Goal: Entertainment & Leisure: Consume media (video, audio)

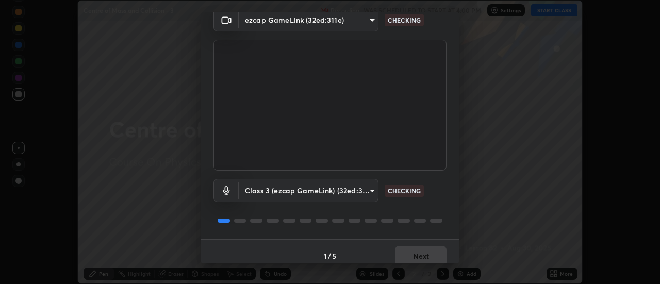
scroll to position [54, 0]
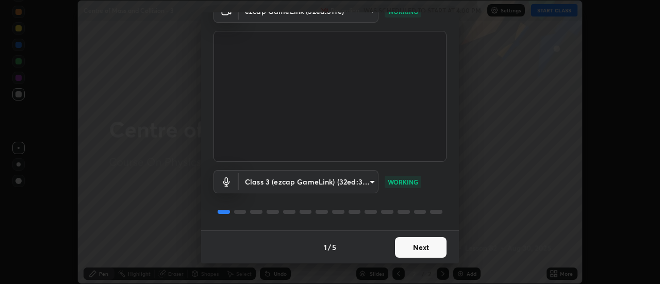
click at [431, 242] on button "Next" at bounding box center [421, 247] width 52 height 21
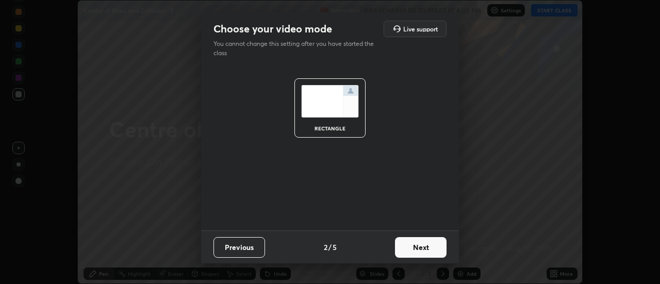
scroll to position [0, 0]
click at [433, 243] on button "Next" at bounding box center [421, 247] width 52 height 21
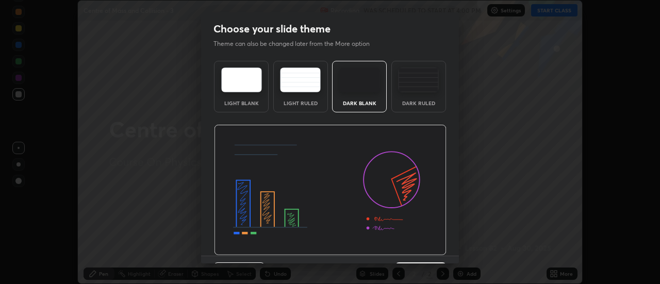
click at [433, 248] on img at bounding box center [330, 190] width 233 height 131
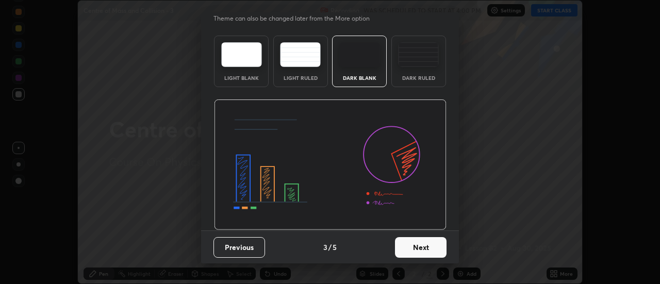
click at [431, 244] on button "Next" at bounding box center [421, 247] width 52 height 21
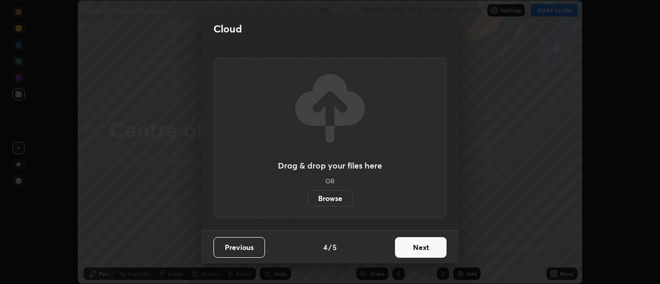
scroll to position [0, 0]
click at [434, 252] on button "Next" at bounding box center [421, 247] width 52 height 21
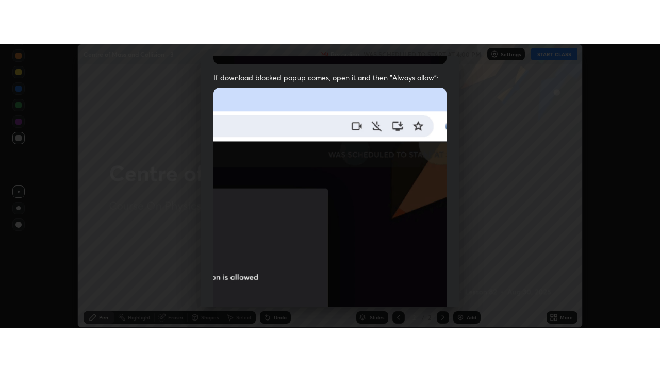
scroll to position [264, 0]
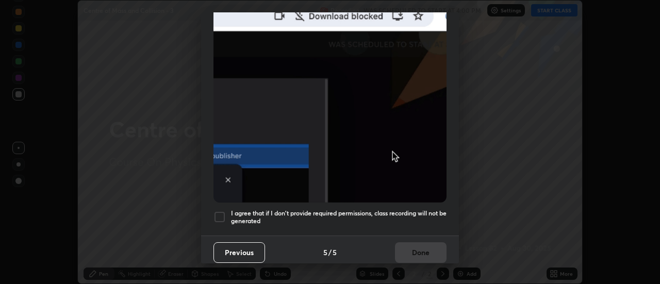
click at [426, 209] on h5 "I agree that if I don't provide required permissions, class recording will not …" at bounding box center [339, 217] width 216 height 16
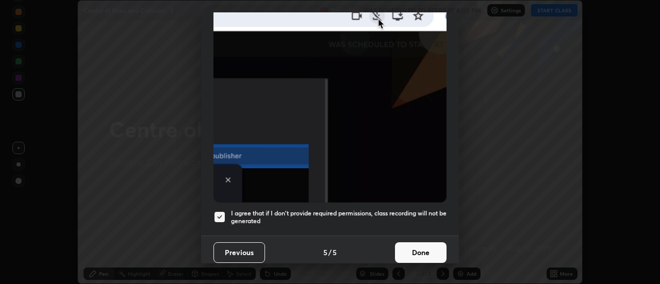
click at [424, 242] on button "Done" at bounding box center [421, 252] width 52 height 21
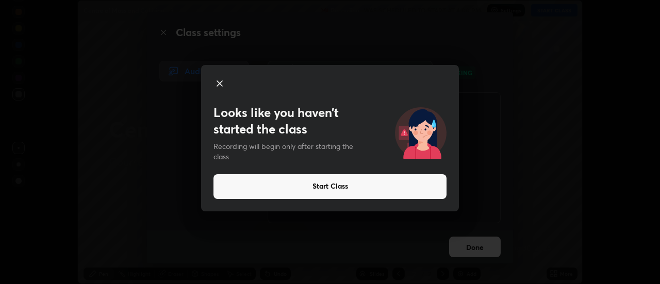
click at [340, 187] on button "Start Class" at bounding box center [329, 186] width 233 height 25
click at [341, 184] on button "Start Class" at bounding box center [329, 186] width 233 height 25
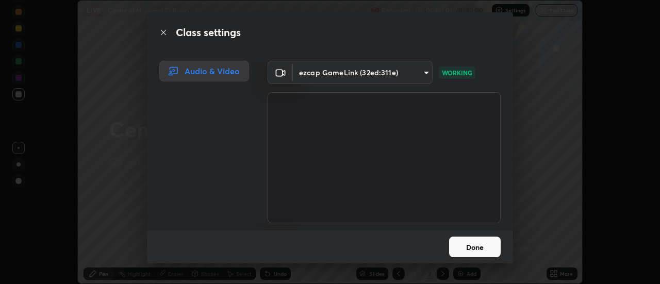
click at [473, 249] on button "Done" at bounding box center [475, 247] width 52 height 21
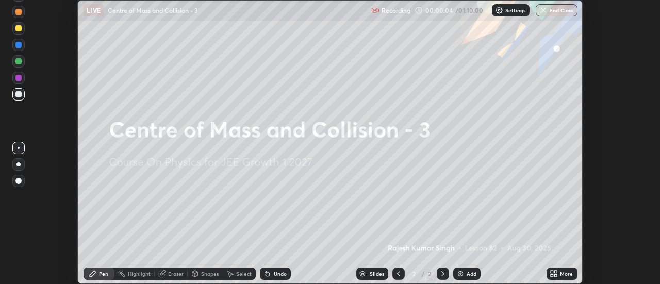
click at [466, 276] on div "Add" at bounding box center [466, 274] width 27 height 12
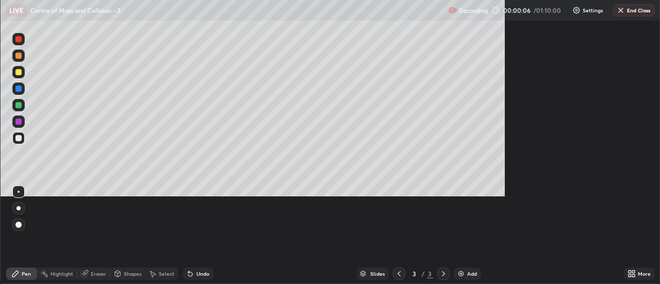
scroll to position [371, 660]
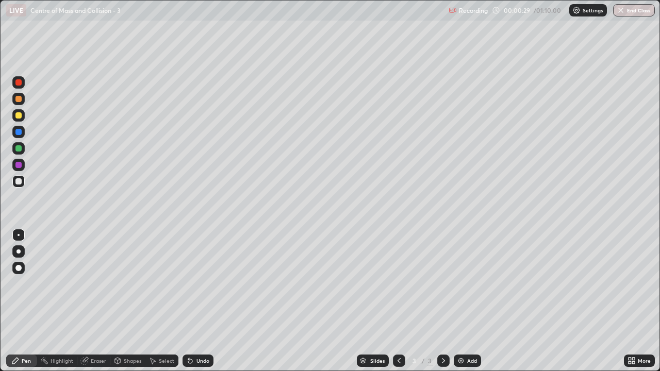
click at [17, 114] on div at bounding box center [18, 115] width 6 height 6
click at [198, 284] on div "Undo" at bounding box center [202, 360] width 13 height 5
click at [202, 284] on div "Undo" at bounding box center [202, 360] width 13 height 5
click at [198, 284] on div "Undo" at bounding box center [202, 360] width 13 height 5
click at [467, 284] on div "Add" at bounding box center [467, 361] width 27 height 12
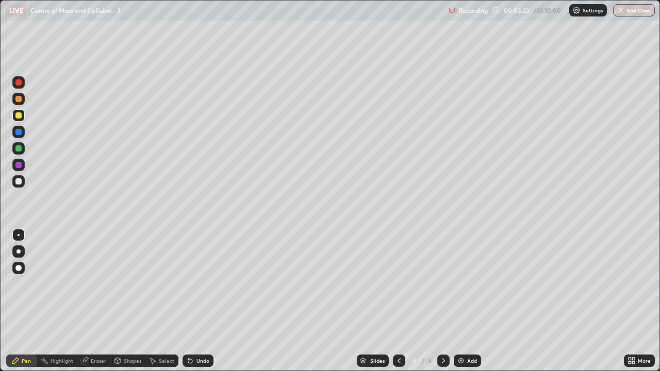
click at [136, 284] on div "Shapes" at bounding box center [133, 360] width 18 height 5
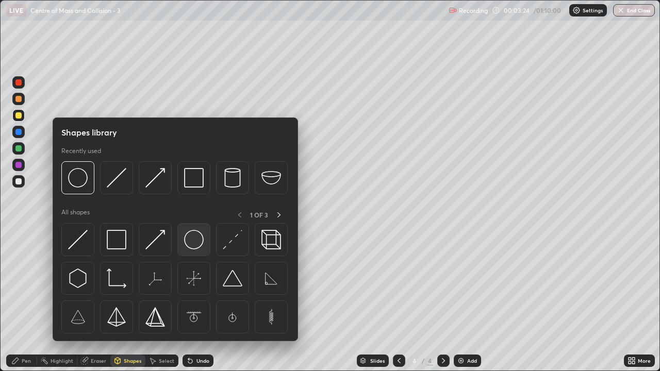
click at [191, 241] on img at bounding box center [194, 240] width 20 height 20
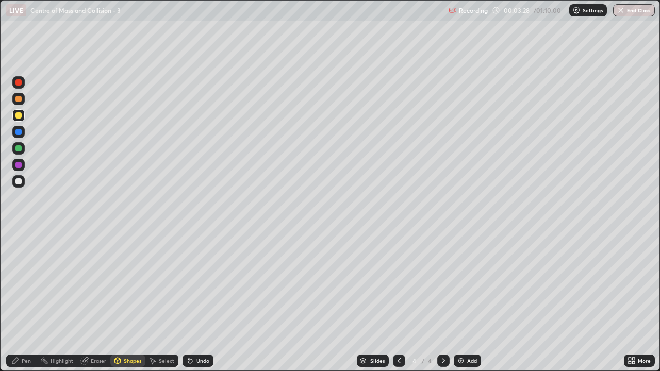
click at [26, 284] on div "Pen" at bounding box center [26, 360] width 9 height 5
click at [21, 180] on div at bounding box center [18, 181] width 6 height 6
click at [20, 114] on div at bounding box center [18, 115] width 6 height 6
click at [398, 284] on icon at bounding box center [399, 360] width 3 height 5
click at [463, 284] on img at bounding box center [461, 361] width 8 height 8
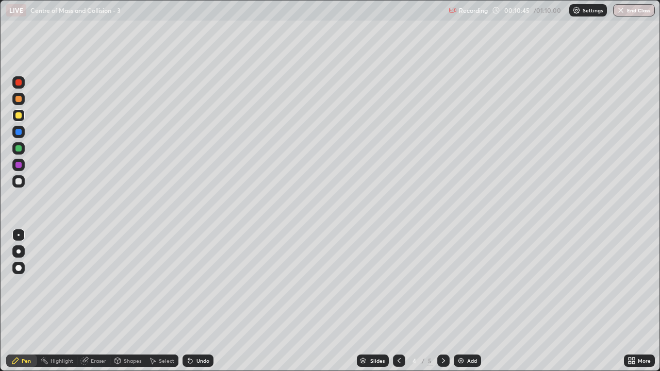
click at [21, 149] on div at bounding box center [18, 148] width 6 height 6
click at [20, 180] on div at bounding box center [18, 181] width 6 height 6
click at [18, 148] on div at bounding box center [18, 148] width 6 height 6
click at [16, 179] on div at bounding box center [18, 181] width 6 height 6
click at [17, 115] on div at bounding box center [18, 115] width 6 height 6
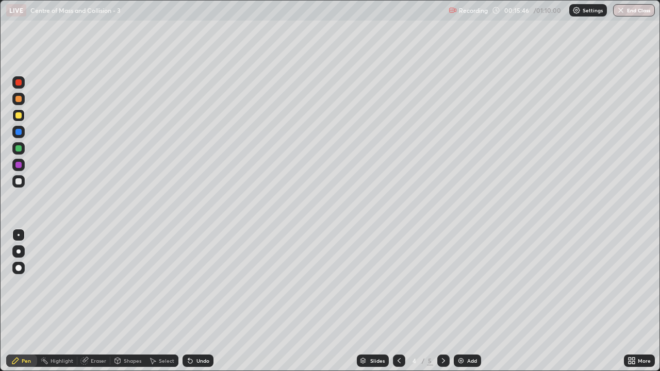
click at [398, 284] on icon at bounding box center [399, 360] width 3 height 5
click at [441, 284] on div at bounding box center [443, 361] width 12 height 12
click at [463, 284] on img at bounding box center [461, 361] width 8 height 8
click at [19, 115] on div at bounding box center [18, 115] width 6 height 6
click at [129, 284] on div "Shapes" at bounding box center [133, 360] width 18 height 5
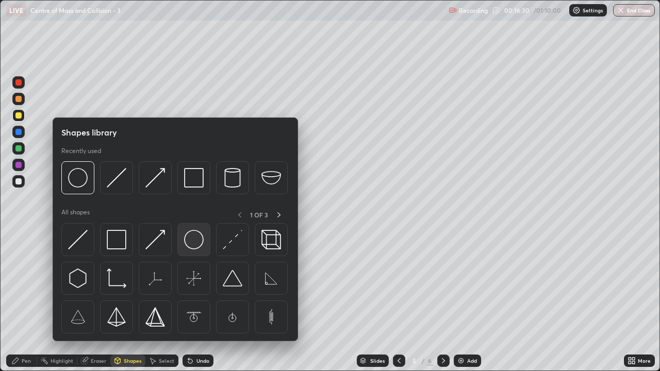
click at [195, 243] on img at bounding box center [194, 240] width 20 height 20
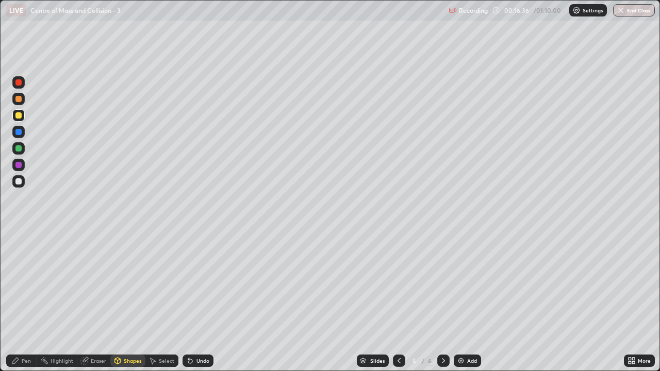
click at [30, 284] on div "Pen" at bounding box center [26, 360] width 9 height 5
click at [19, 180] on div at bounding box center [18, 181] width 6 height 6
click at [18, 113] on div at bounding box center [18, 115] width 6 height 6
click at [17, 180] on div at bounding box center [18, 181] width 6 height 6
click at [16, 149] on div at bounding box center [18, 148] width 6 height 6
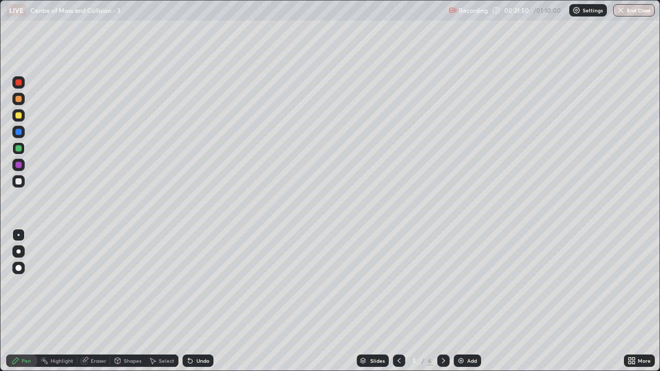
click at [93, 284] on div "Eraser" at bounding box center [98, 360] width 15 height 5
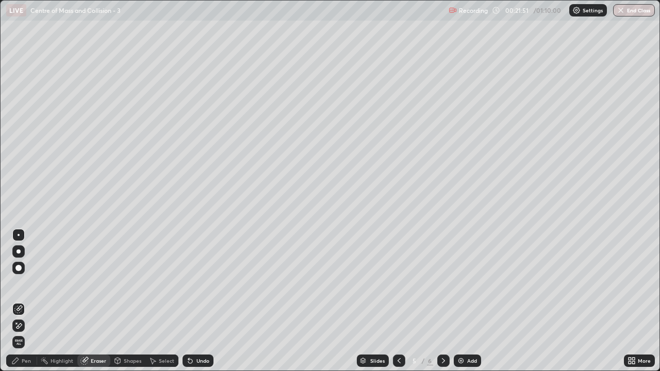
click at [20, 284] on icon at bounding box center [18, 326] width 8 height 9
click at [26, 284] on div "Pen" at bounding box center [26, 360] width 9 height 5
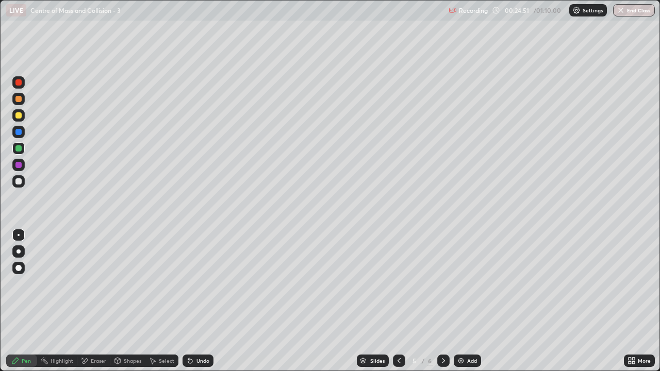
click at [18, 83] on div at bounding box center [18, 82] width 6 height 6
click at [470, 284] on div "Add" at bounding box center [467, 361] width 27 height 12
click at [18, 183] on div at bounding box center [18, 181] width 6 height 6
click at [127, 284] on div "Shapes" at bounding box center [133, 360] width 18 height 5
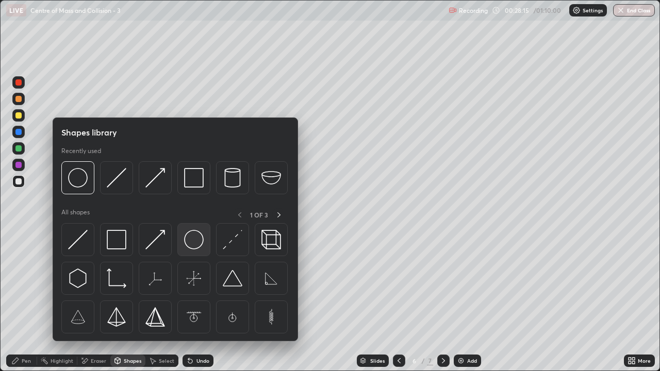
click at [190, 244] on img at bounding box center [194, 240] width 20 height 20
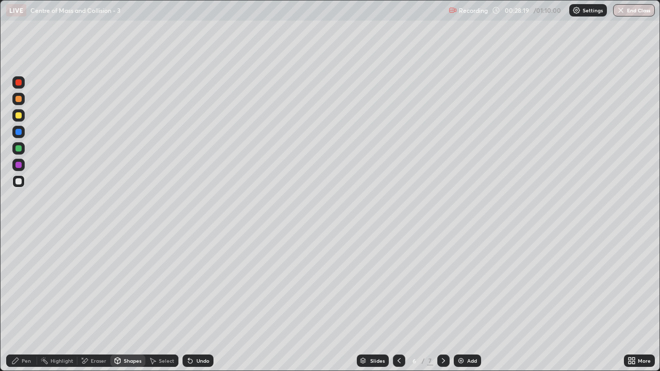
click at [31, 284] on div "Pen" at bounding box center [21, 361] width 31 height 12
click at [21, 113] on div at bounding box center [18, 115] width 6 height 6
click at [19, 179] on div at bounding box center [18, 181] width 6 height 6
click at [19, 117] on div at bounding box center [18, 115] width 6 height 6
click at [201, 284] on div "Undo" at bounding box center [202, 360] width 13 height 5
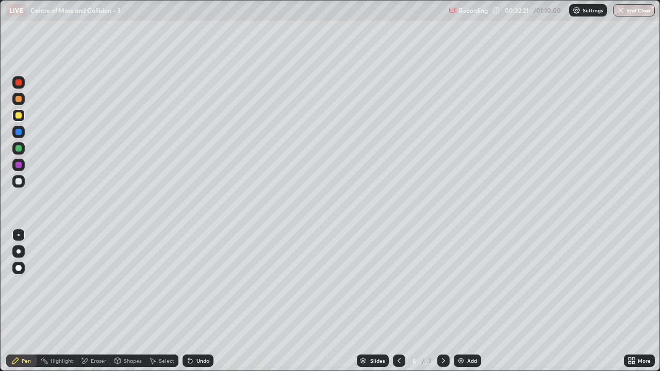
click at [200, 284] on div "Undo" at bounding box center [202, 360] width 13 height 5
click at [204, 284] on div "Undo" at bounding box center [198, 361] width 31 height 12
click at [18, 149] on div at bounding box center [18, 148] width 6 height 6
click at [470, 284] on div "Add" at bounding box center [472, 360] width 10 height 5
click at [19, 183] on div at bounding box center [18, 181] width 6 height 6
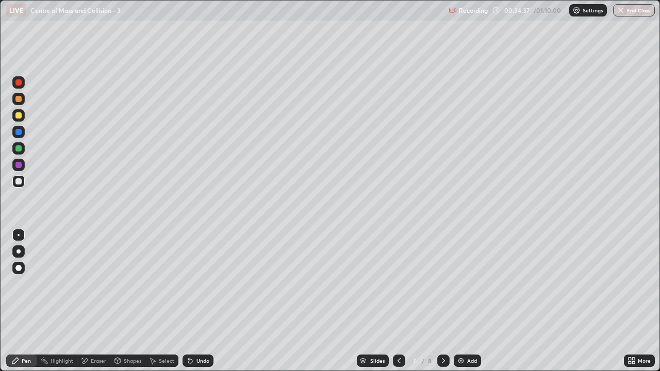
click at [18, 151] on div at bounding box center [18, 148] width 6 height 6
click at [95, 284] on div "Eraser" at bounding box center [98, 360] width 15 height 5
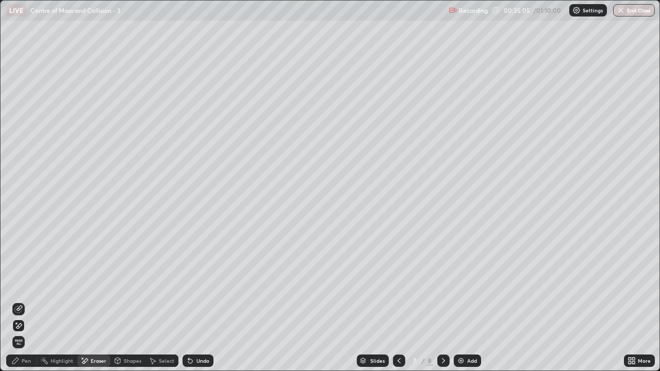
click at [20, 284] on icon at bounding box center [18, 309] width 8 height 8
click at [30, 284] on div "Pen" at bounding box center [26, 360] width 9 height 5
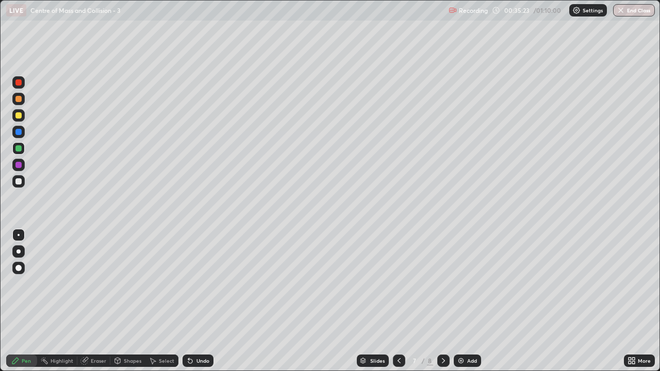
click at [20, 147] on div at bounding box center [18, 148] width 6 height 6
click at [19, 115] on div at bounding box center [18, 115] width 6 height 6
click at [469, 284] on div "Add" at bounding box center [467, 361] width 27 height 12
click at [23, 181] on div at bounding box center [18, 181] width 12 height 12
click at [103, 284] on div "Eraser" at bounding box center [98, 360] width 15 height 5
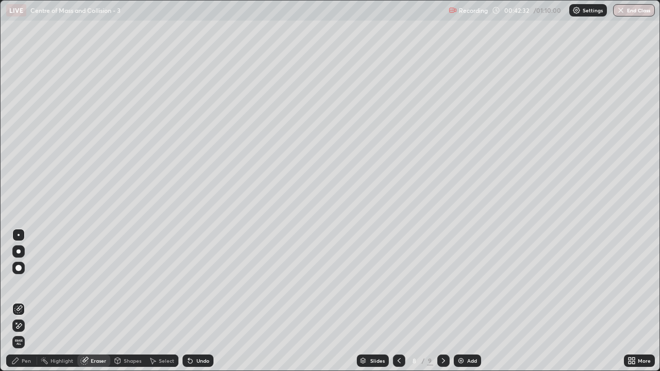
click at [23, 284] on div at bounding box center [18, 326] width 12 height 12
click at [25, 284] on div "Pen" at bounding box center [26, 360] width 9 height 5
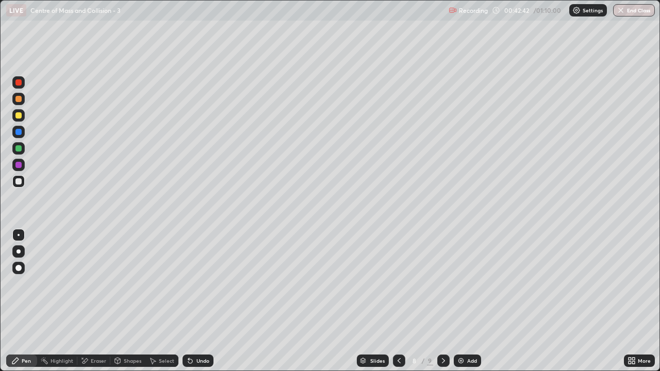
click at [18, 148] on div at bounding box center [18, 148] width 6 height 6
click at [202, 284] on div "Undo" at bounding box center [198, 361] width 31 height 12
click at [18, 117] on div at bounding box center [18, 115] width 6 height 6
click at [18, 100] on div at bounding box center [18, 99] width 6 height 6
click at [17, 133] on div at bounding box center [18, 132] width 6 height 6
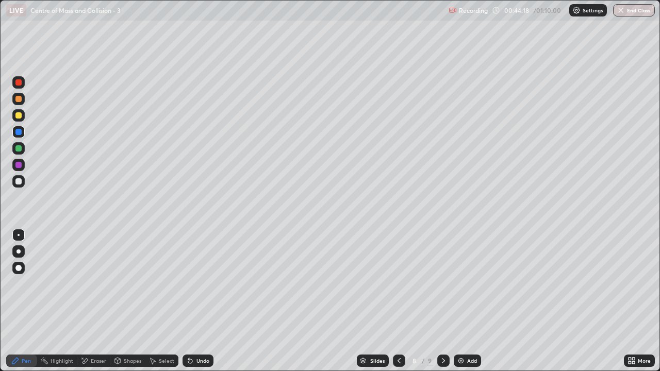
click at [18, 85] on div at bounding box center [18, 82] width 6 height 6
click at [96, 284] on div "Eraser" at bounding box center [98, 360] width 15 height 5
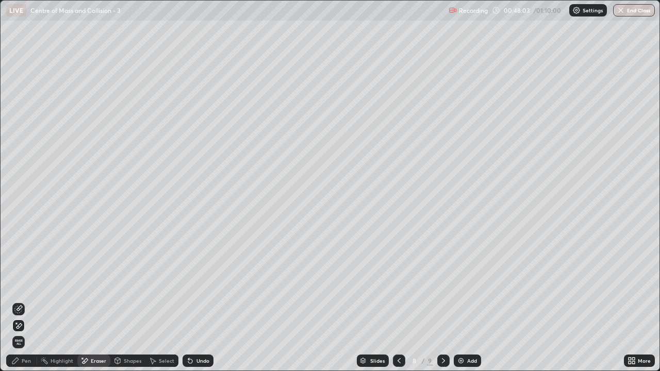
click at [95, 284] on div "Eraser" at bounding box center [98, 360] width 15 height 5
click at [93, 284] on div "Eraser" at bounding box center [98, 360] width 15 height 5
click at [98, 284] on div "Eraser" at bounding box center [98, 360] width 15 height 5
click at [96, 284] on div "Eraser" at bounding box center [98, 360] width 15 height 5
click at [99, 284] on div "Eraser" at bounding box center [98, 360] width 15 height 5
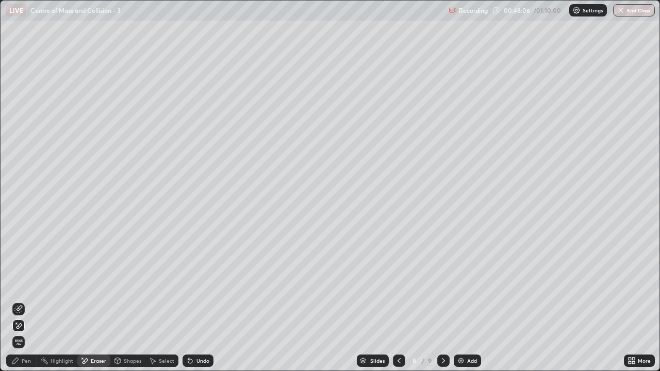
click at [200, 284] on div "Undo" at bounding box center [202, 360] width 13 height 5
click at [26, 284] on div "Pen" at bounding box center [26, 360] width 9 height 5
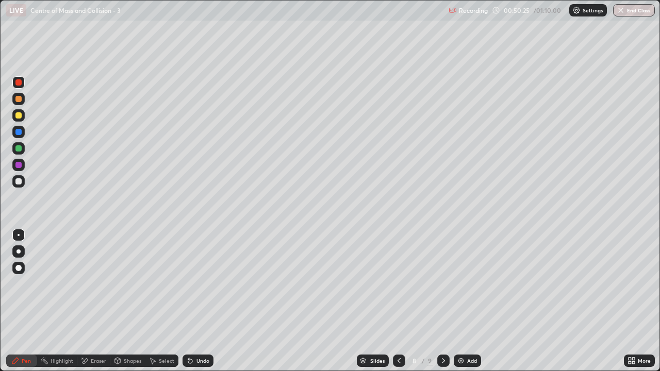
click at [635, 9] on button "End Class" at bounding box center [634, 10] width 42 height 12
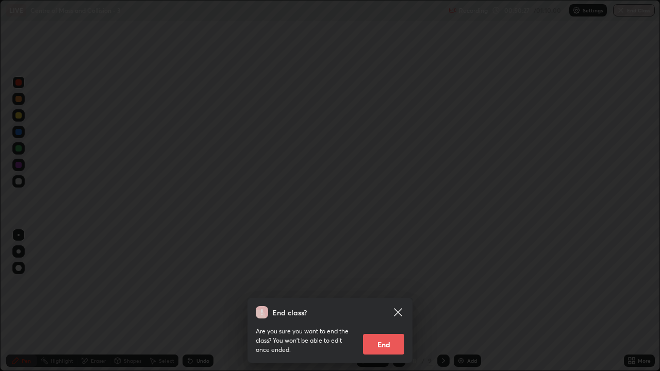
click at [386, 284] on button "End" at bounding box center [383, 344] width 41 height 21
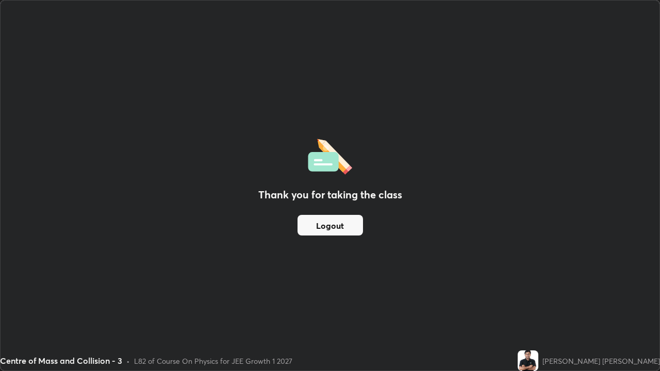
click at [427, 112] on div "Thank you for taking the class Logout" at bounding box center [330, 186] width 659 height 370
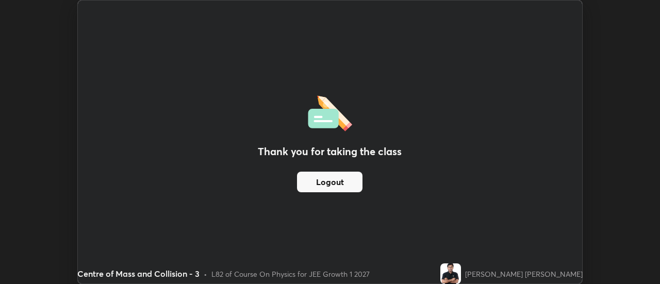
scroll to position [51273, 50897]
